Goal: Information Seeking & Learning: Learn about a topic

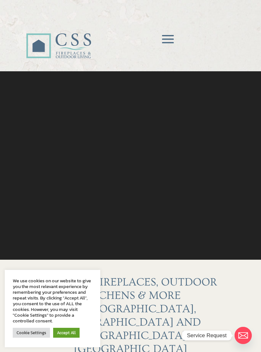
click at [168, 36] on span at bounding box center [168, 39] width 19 height 19
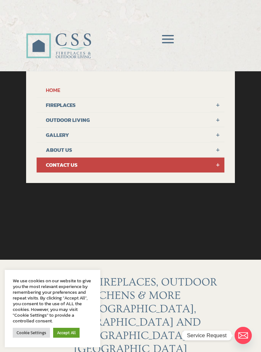
click at [58, 110] on link "FIREPLACES" at bounding box center [131, 105] width 188 height 15
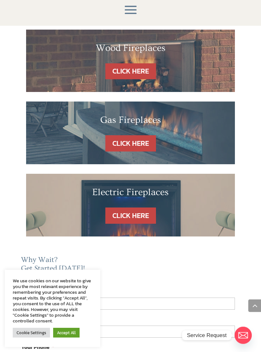
scroll to position [379, 0]
click at [197, 135] on div "CLICK HERE" at bounding box center [130, 143] width 171 height 16
click at [143, 135] on link "CLICK HERE" at bounding box center [130, 143] width 51 height 16
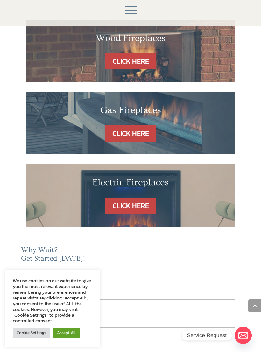
click at [68, 332] on link "Accept All" at bounding box center [66, 333] width 26 height 10
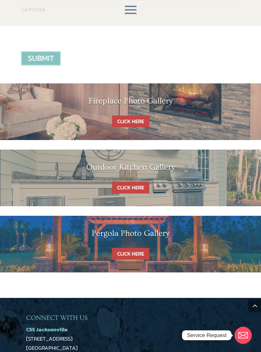
scroll to position [799, 0]
click at [135, 182] on link "CLICK HERE" at bounding box center [130, 188] width 37 height 12
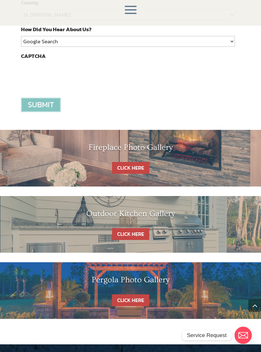
scroll to position [729, 0]
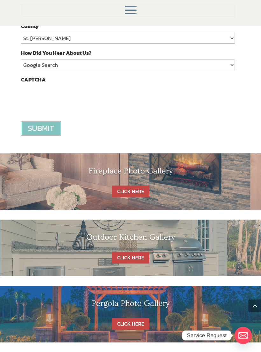
click at [166, 166] on div "Fireplace Photo Gallery" at bounding box center [131, 175] width 236 height 19
click at [136, 186] on link "CLICK HERE" at bounding box center [130, 192] width 37 height 12
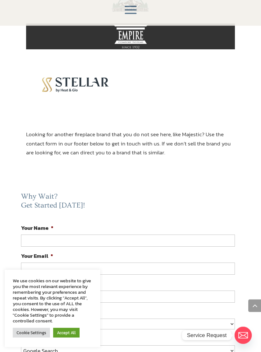
scroll to position [933, 0]
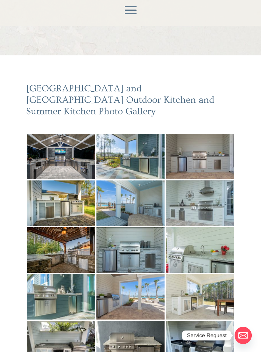
scroll to position [68, 0]
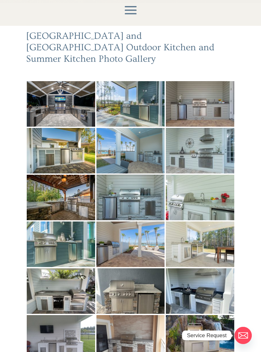
click at [147, 144] on img at bounding box center [131, 151] width 68 height 46
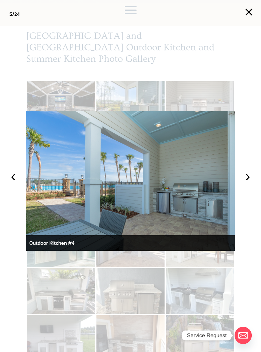
click at [246, 180] on button "›" at bounding box center [248, 176] width 14 height 14
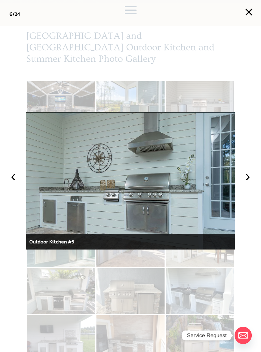
click at [247, 10] on button "×" at bounding box center [249, 12] width 14 height 14
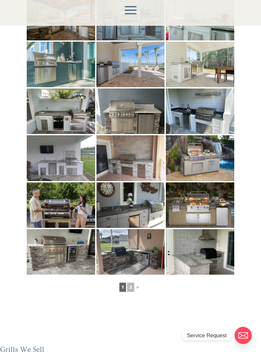
scroll to position [248, 0]
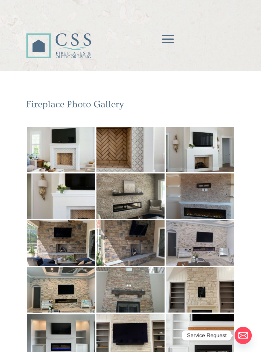
click at [168, 32] on span at bounding box center [168, 39] width 19 height 19
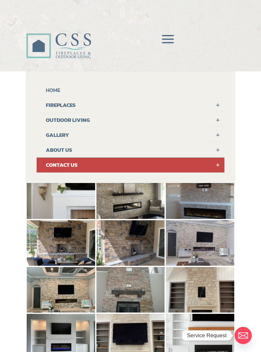
click at [212, 170] on link at bounding box center [218, 165] width 14 height 14
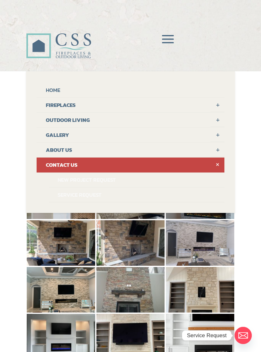
click at [216, 168] on link at bounding box center [218, 165] width 14 height 14
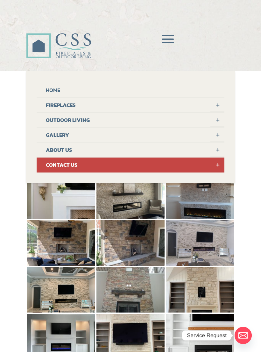
click at [213, 163] on link at bounding box center [218, 165] width 14 height 14
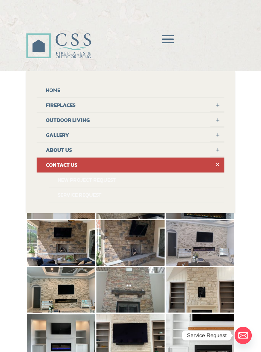
click at [246, 111] on div "Fireplace Photo Gallery 1 2 ►" at bounding box center [130, 330] width 261 height 463
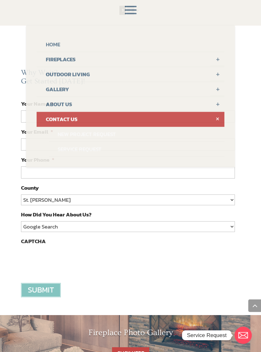
scroll to position [504, 0]
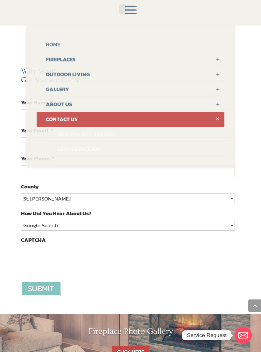
click at [130, 15] on span at bounding box center [130, 10] width 19 height 19
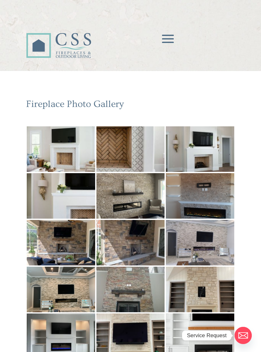
scroll to position [0, 0]
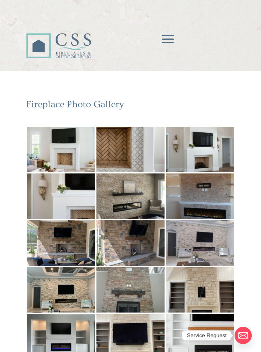
click at [137, 148] on img at bounding box center [131, 150] width 68 height 46
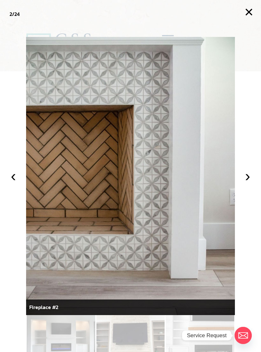
click at [234, 170] on img at bounding box center [130, 176] width 209 height 279
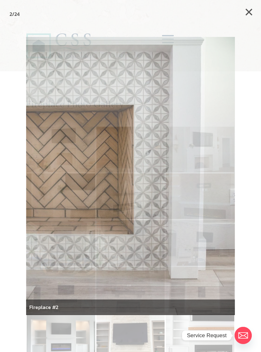
click at [241, 177] on div at bounding box center [130, 176] width 261 height 352
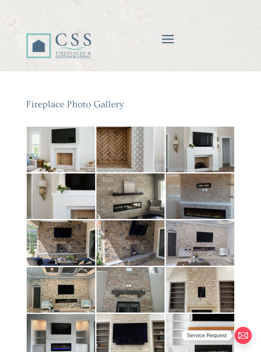
click at [214, 160] on img at bounding box center [200, 150] width 68 height 46
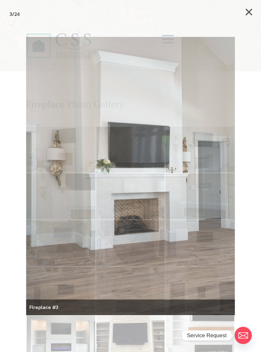
click at [247, 10] on button "×" at bounding box center [249, 12] width 14 height 14
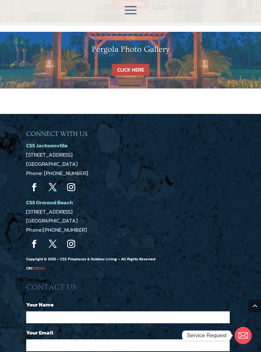
scroll to position [929, 0]
